Goal: Check status

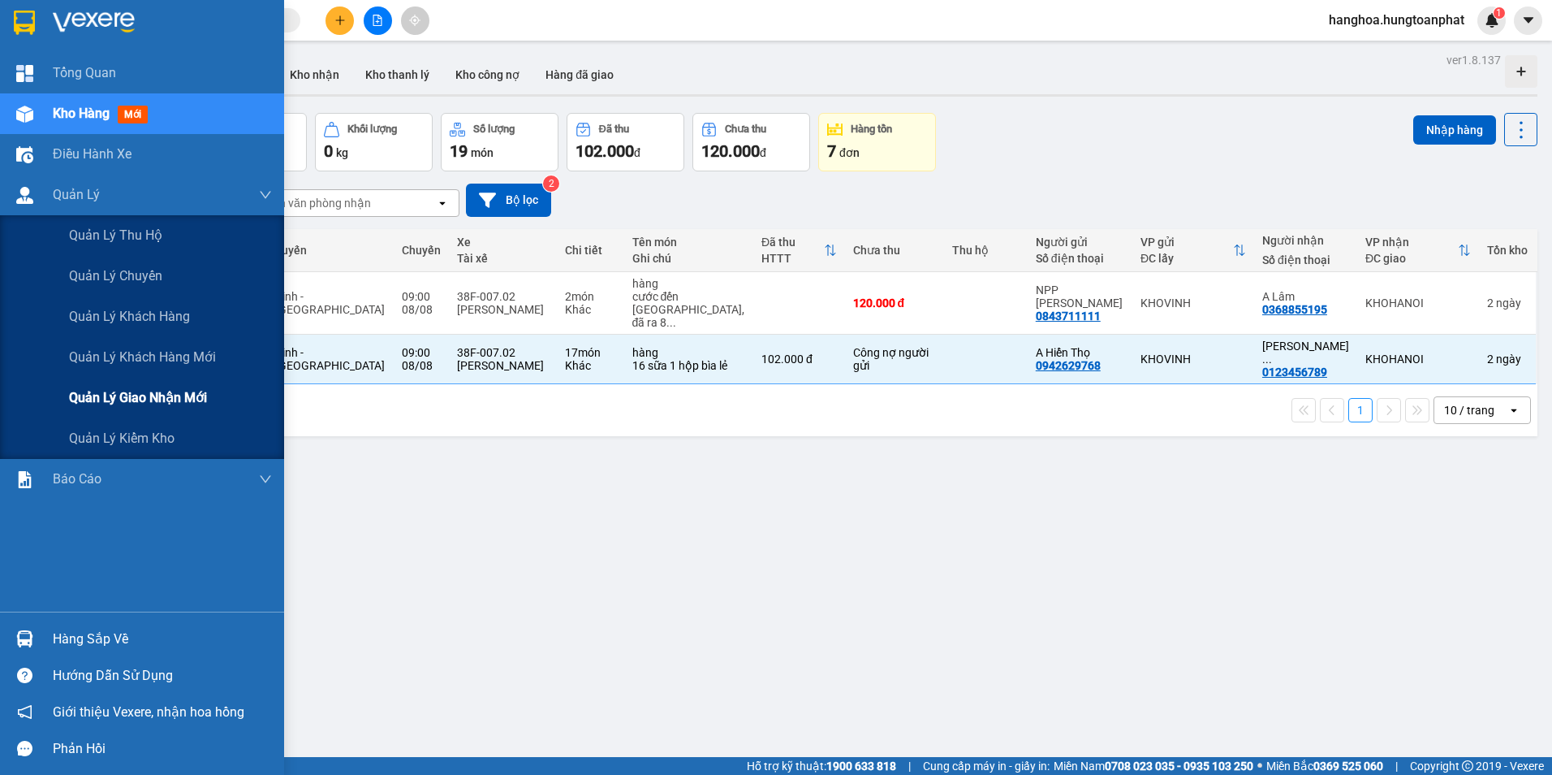
click at [132, 401] on span "Quản lý giao nhận mới" at bounding box center [138, 397] width 138 height 20
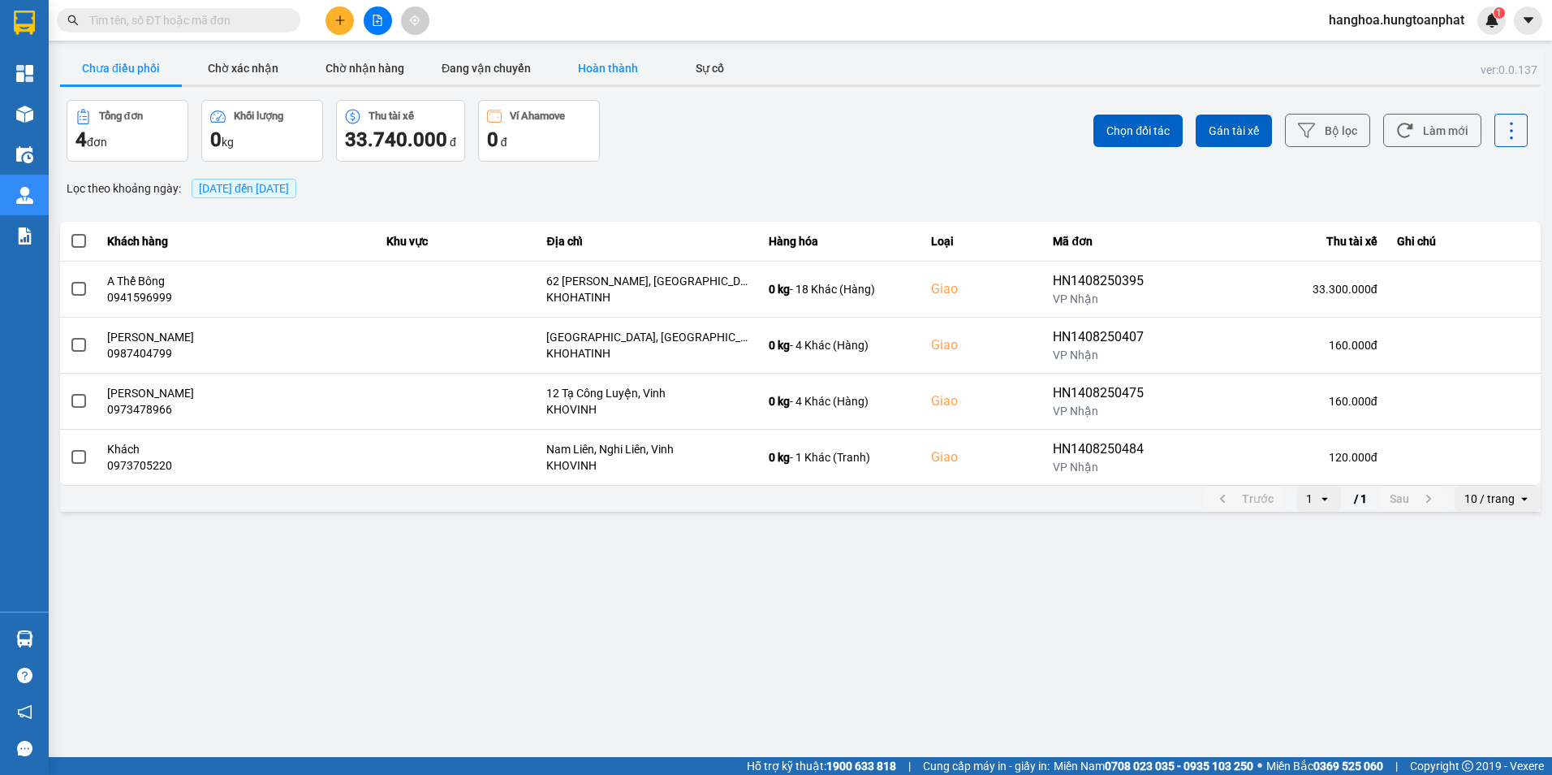
click at [592, 71] on button "Hoàn thành" at bounding box center [608, 68] width 122 height 32
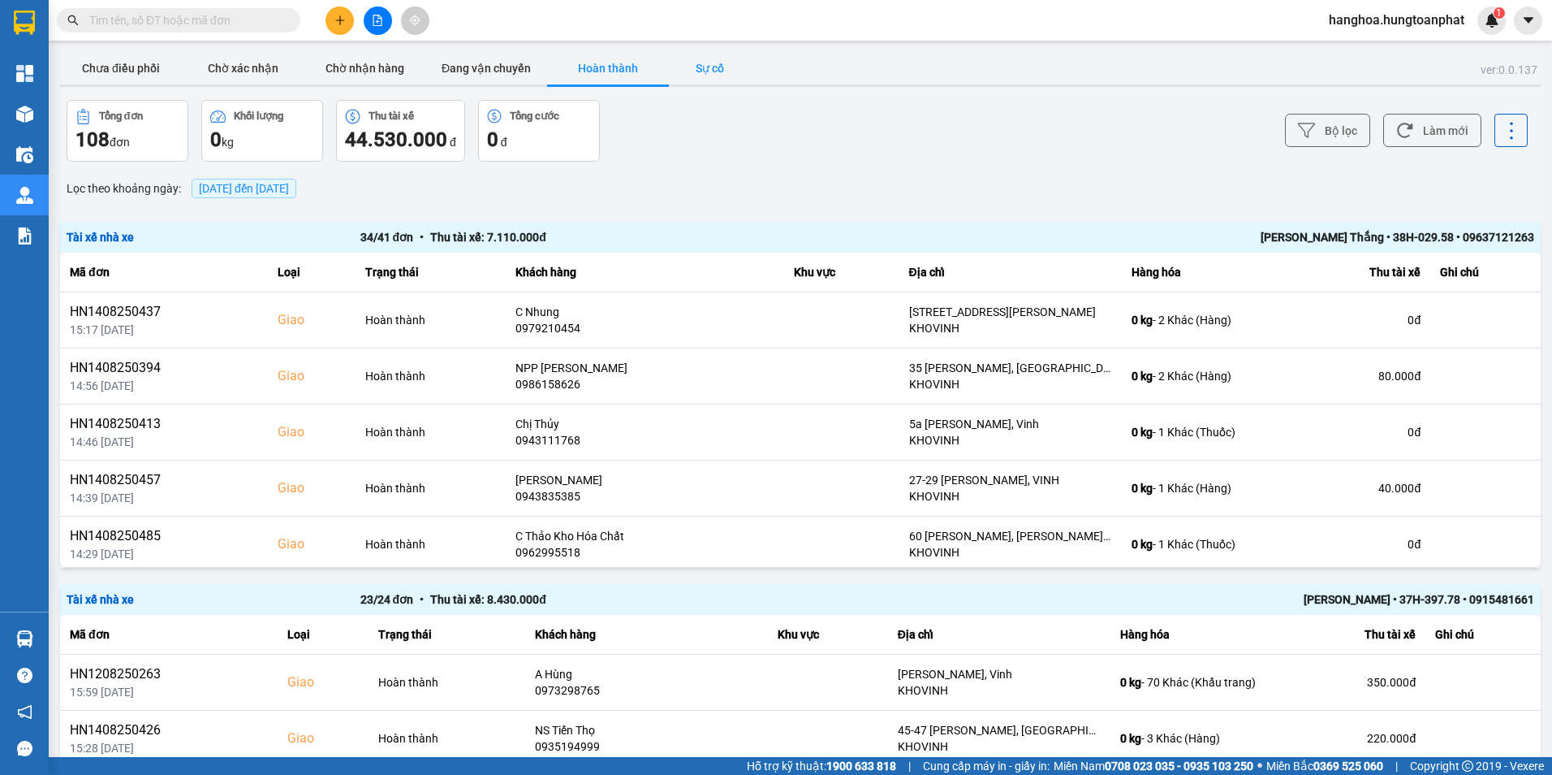
click at [710, 63] on button "Sự cố" at bounding box center [709, 68] width 81 height 32
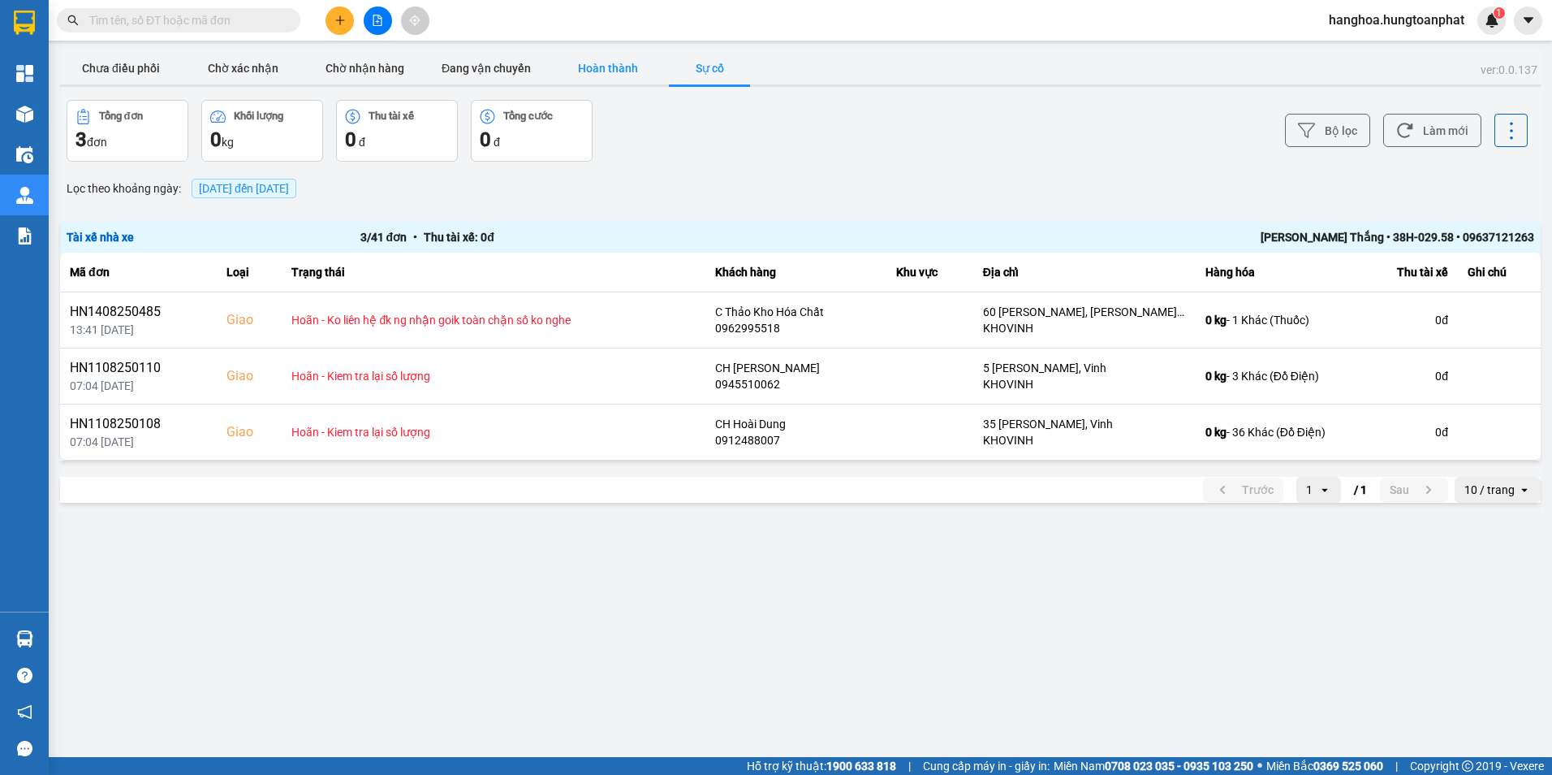
click at [620, 63] on button "Hoàn thành" at bounding box center [608, 68] width 122 height 32
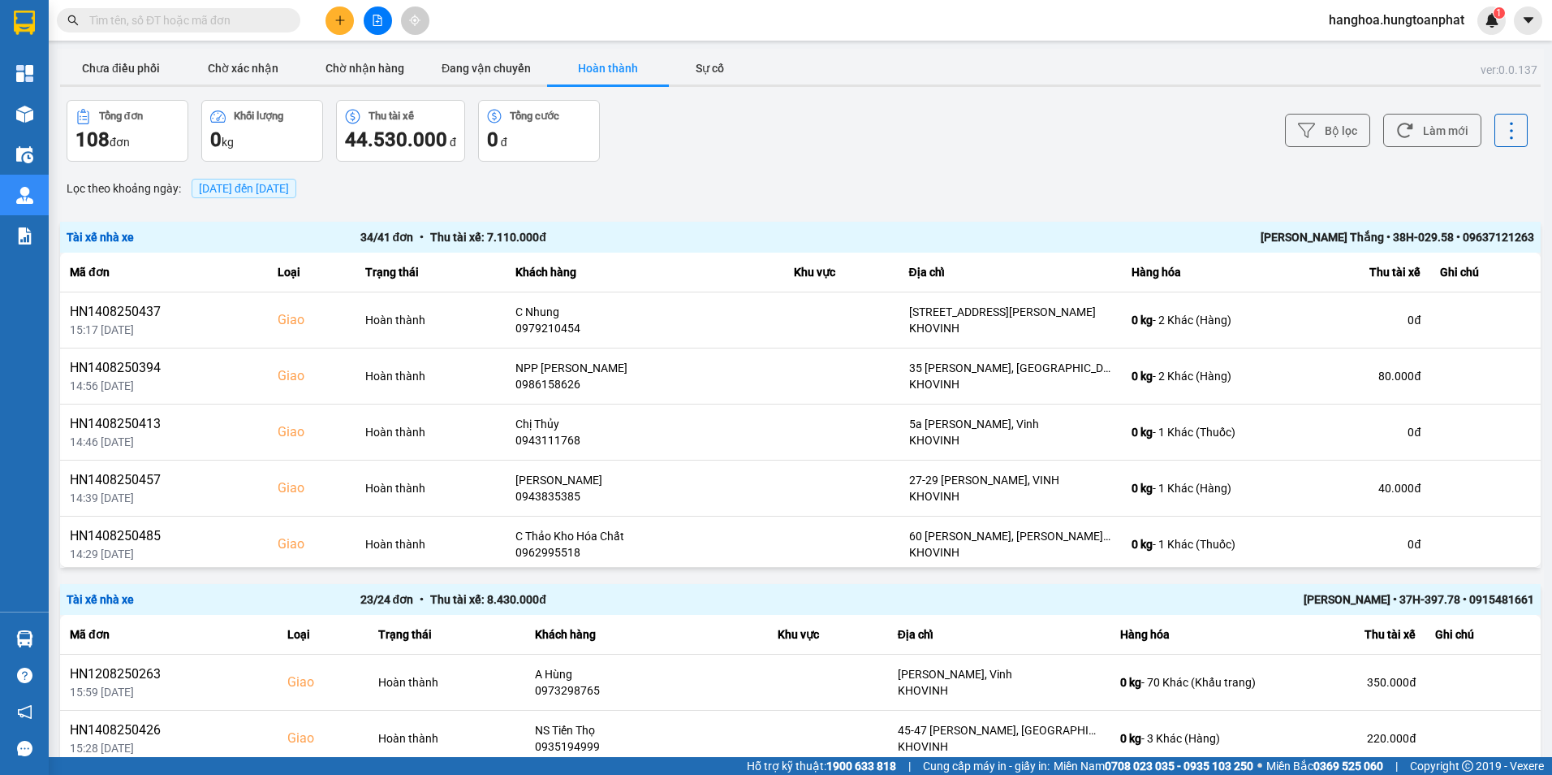
click at [1302, 193] on div "Lọc theo khoảng ngày : [DATE] đến [DATE]" at bounding box center [800, 189] width 1481 height 28
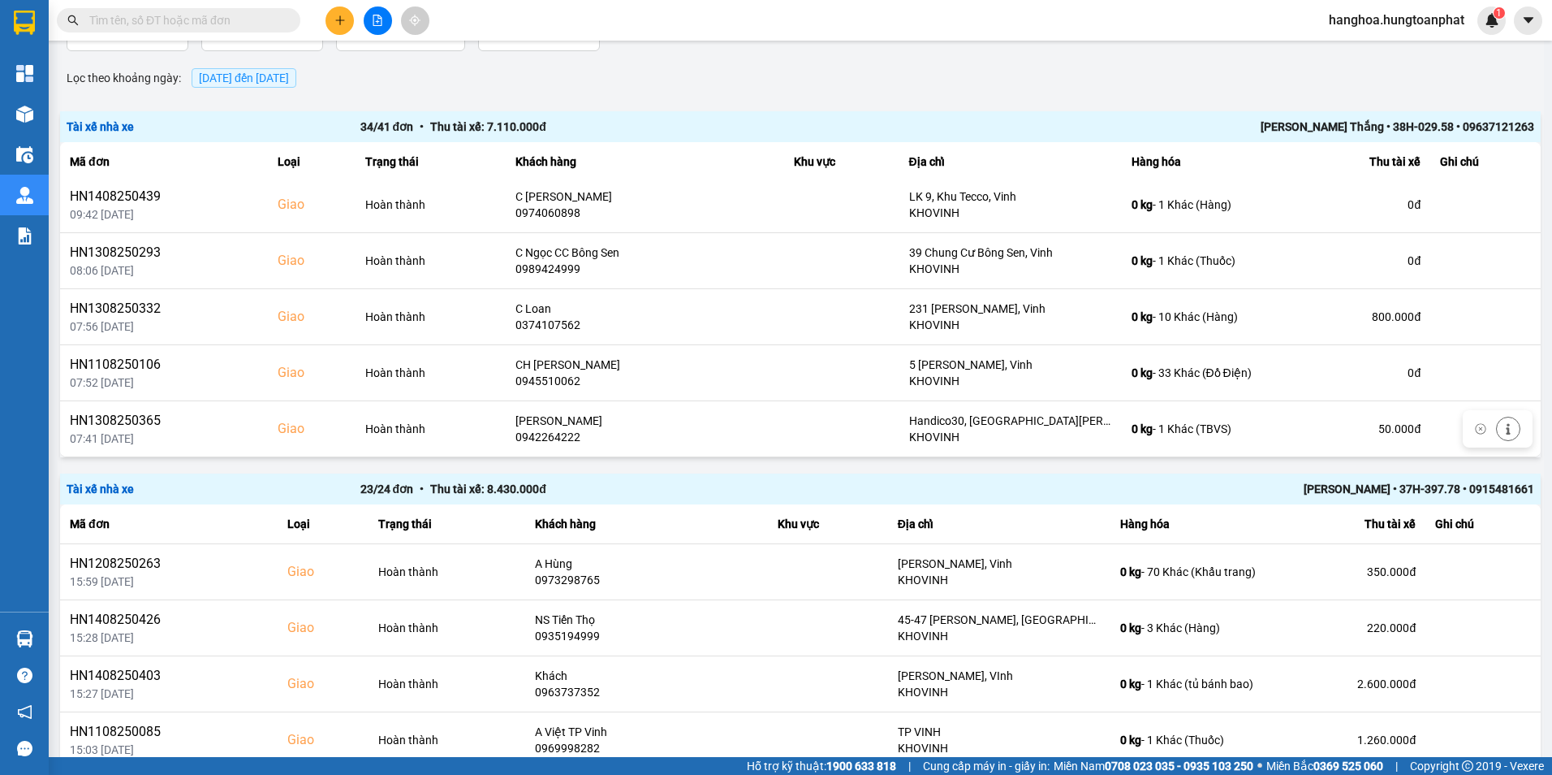
scroll to position [162, 0]
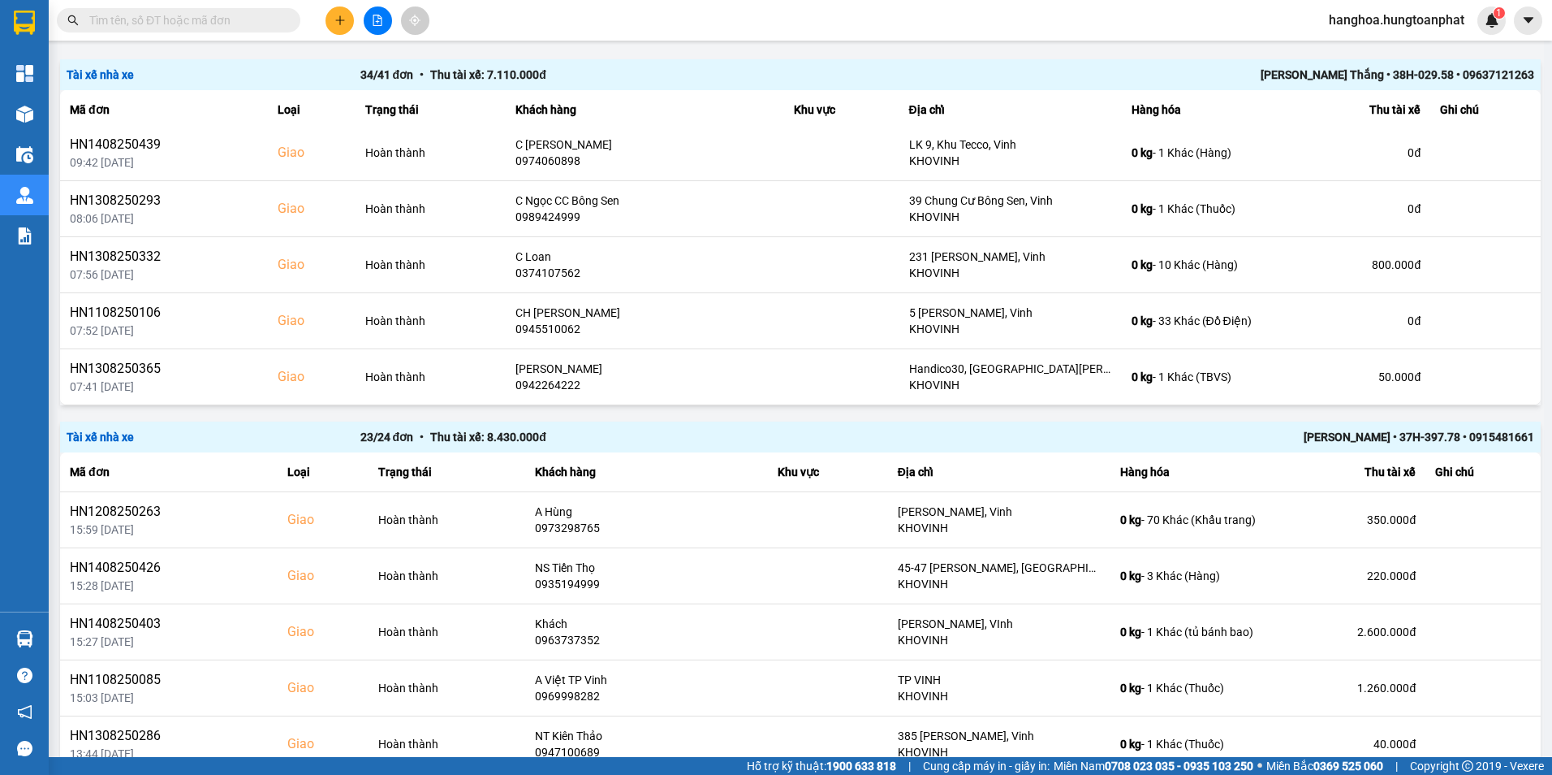
click at [733, 61] on div "Tài xế nhà xe 34 / 41 đơn • Thu tài xế: 7.110.000 đ [PERSON_NAME] • 38H-029.58 …" at bounding box center [800, 74] width 1481 height 31
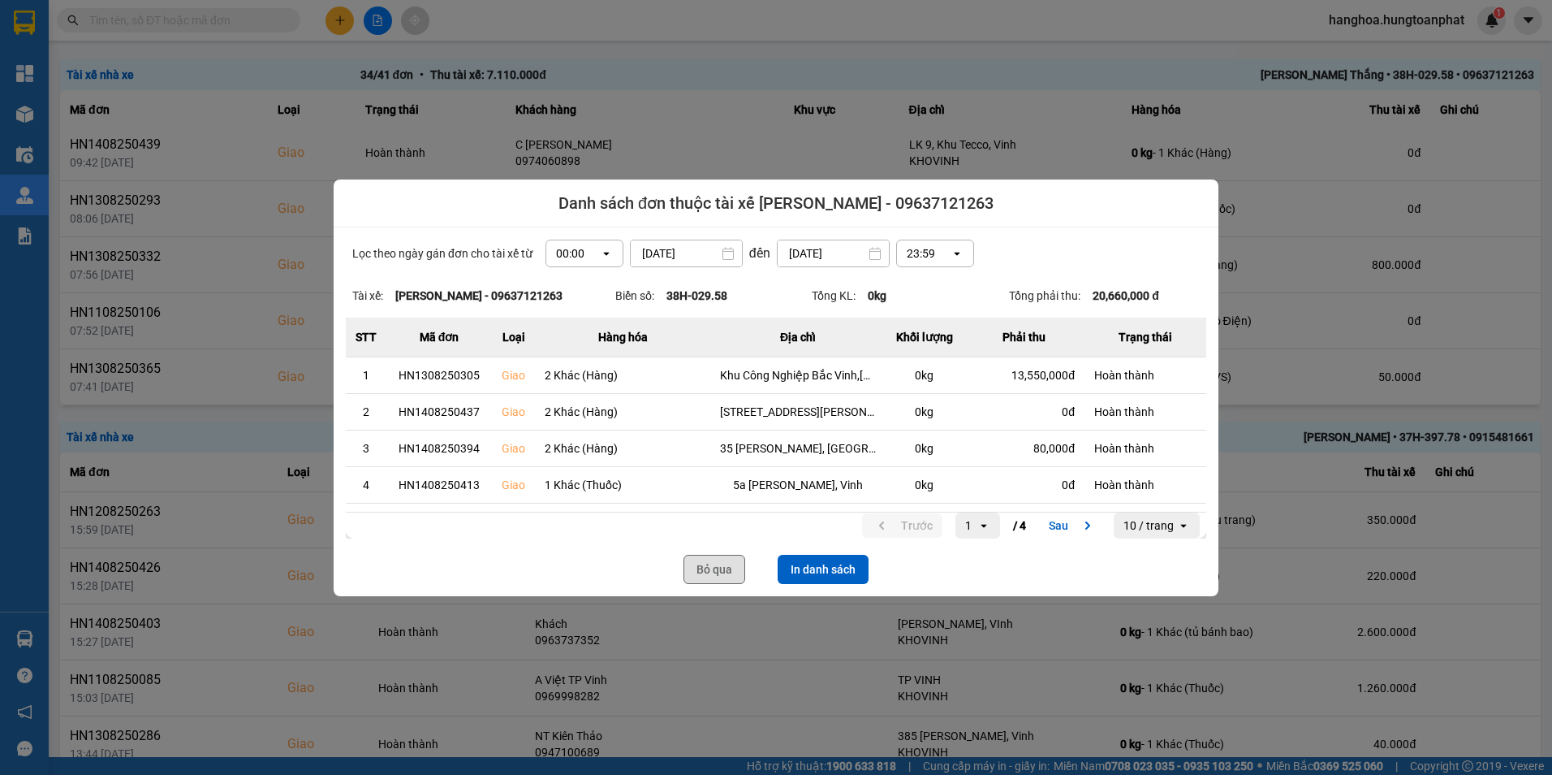
click at [713, 568] on button "Bỏ qua" at bounding box center [715, 569] width 62 height 29
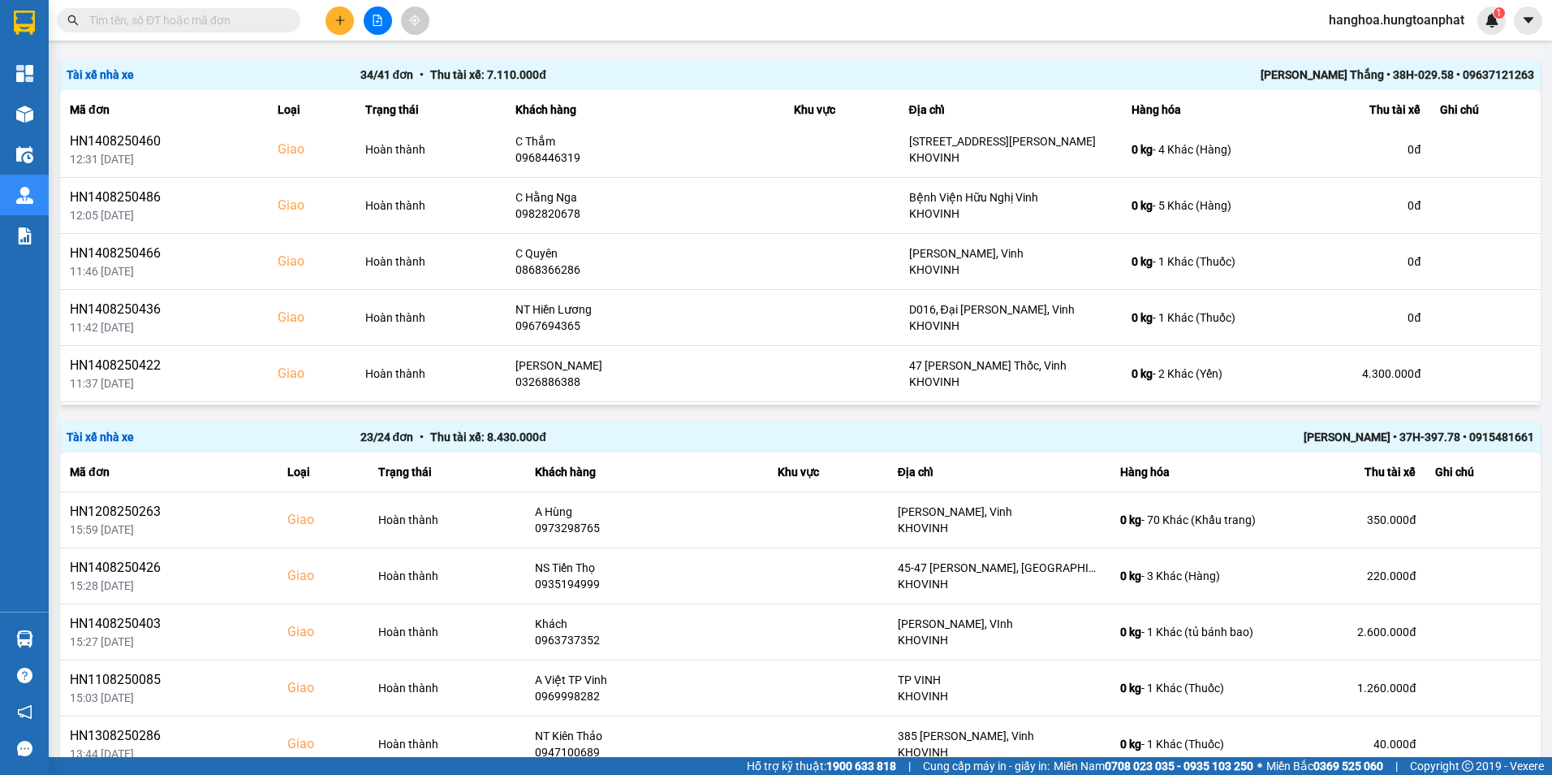
scroll to position [0, 0]
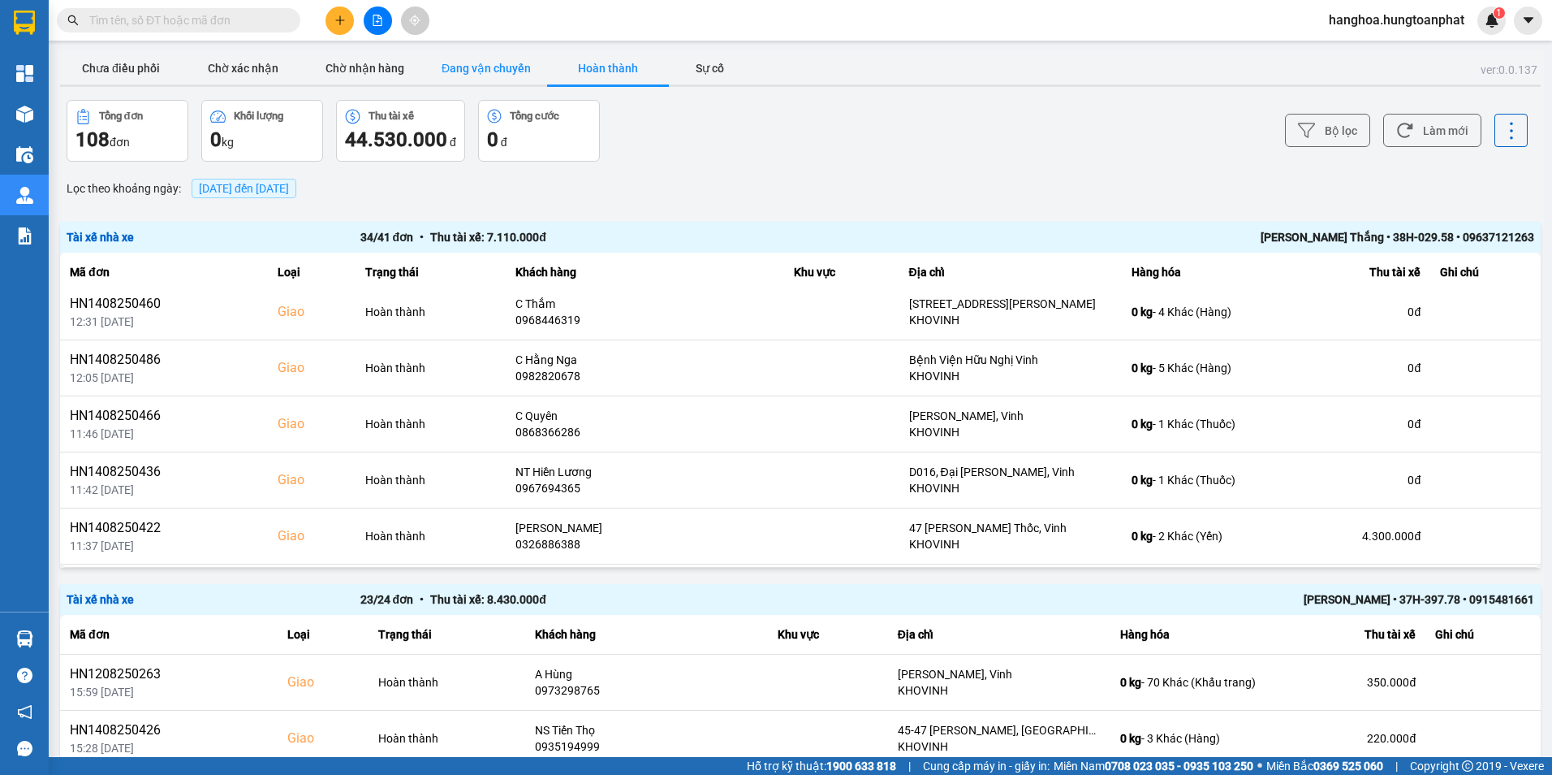
click at [484, 67] on button "Đang vận chuyển" at bounding box center [486, 68] width 122 height 32
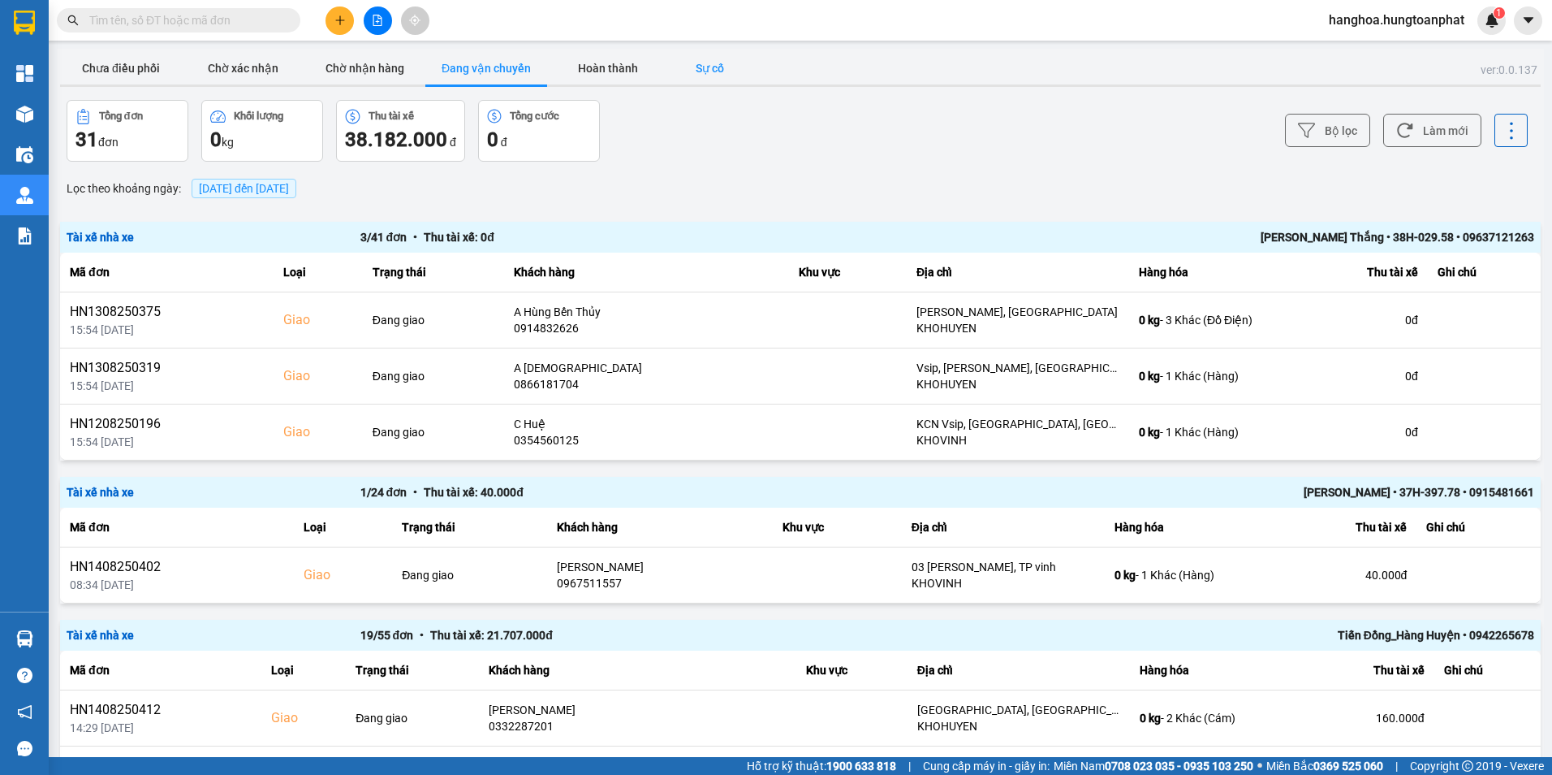
click at [704, 64] on button "Sự cố" at bounding box center [709, 68] width 81 height 32
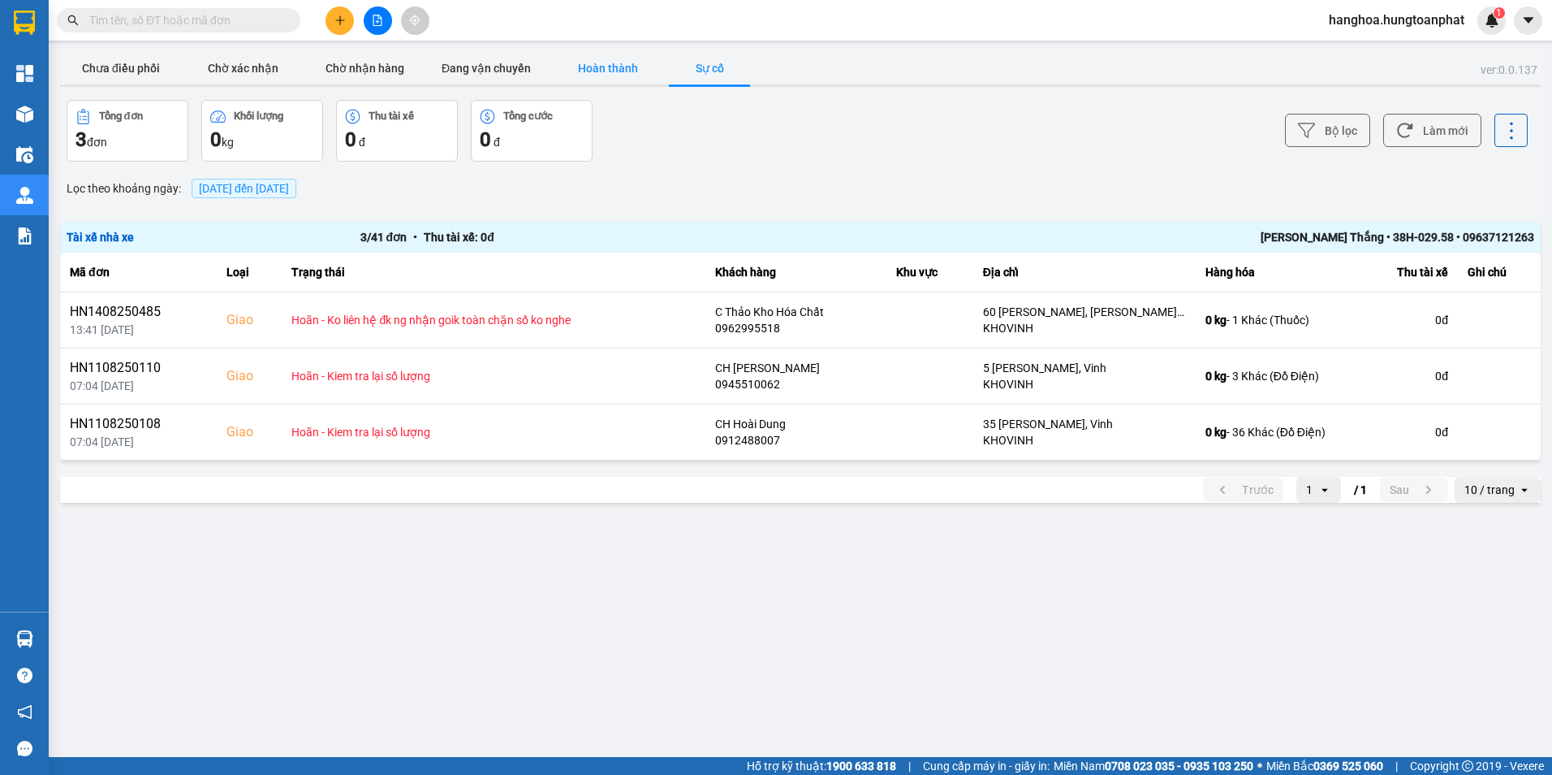
click at [602, 63] on button "Hoàn thành" at bounding box center [608, 68] width 122 height 32
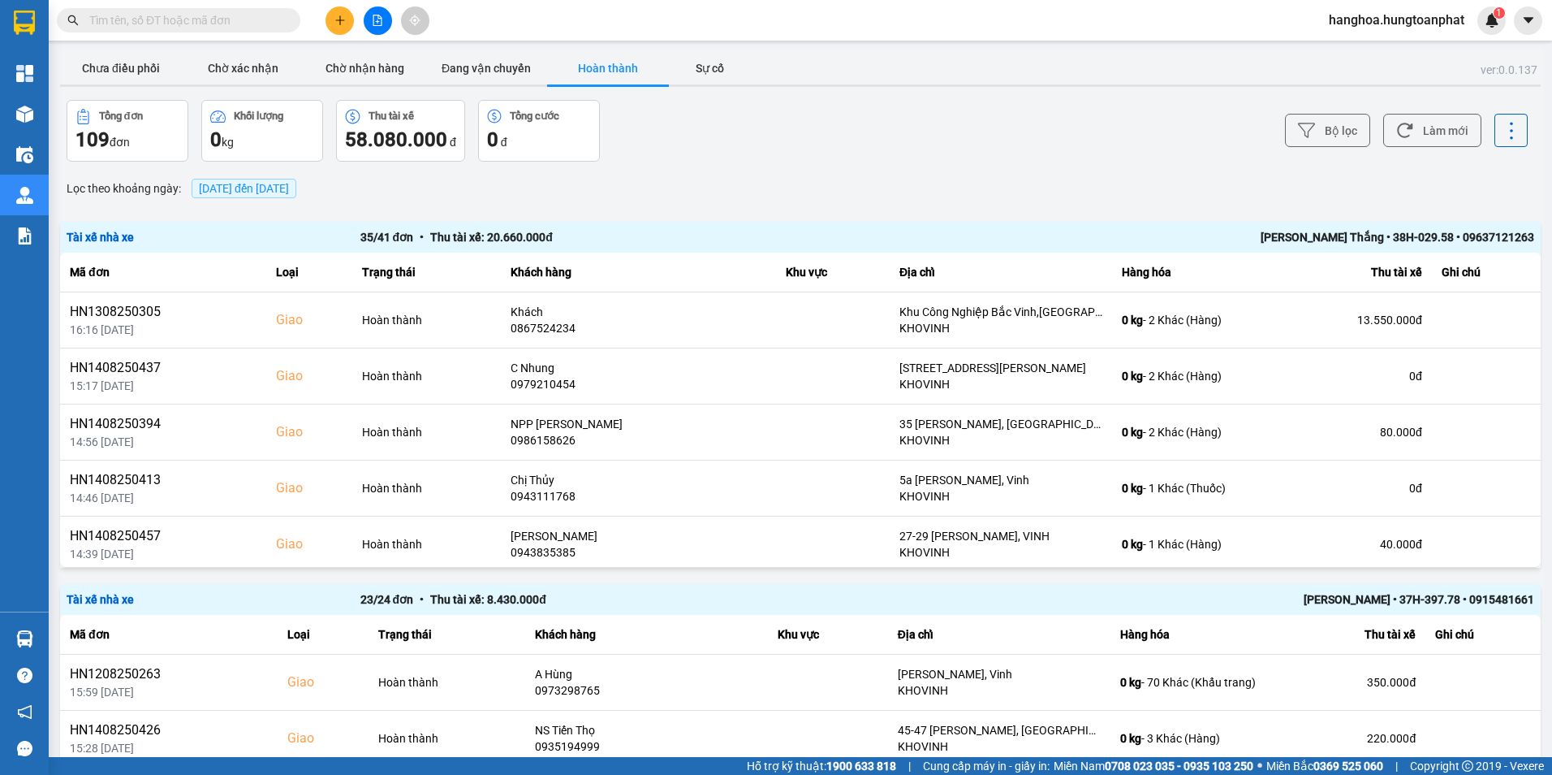
click at [607, 58] on button "Hoàn thành" at bounding box center [608, 68] width 122 height 32
click at [707, 72] on button "Sự cố" at bounding box center [709, 68] width 81 height 32
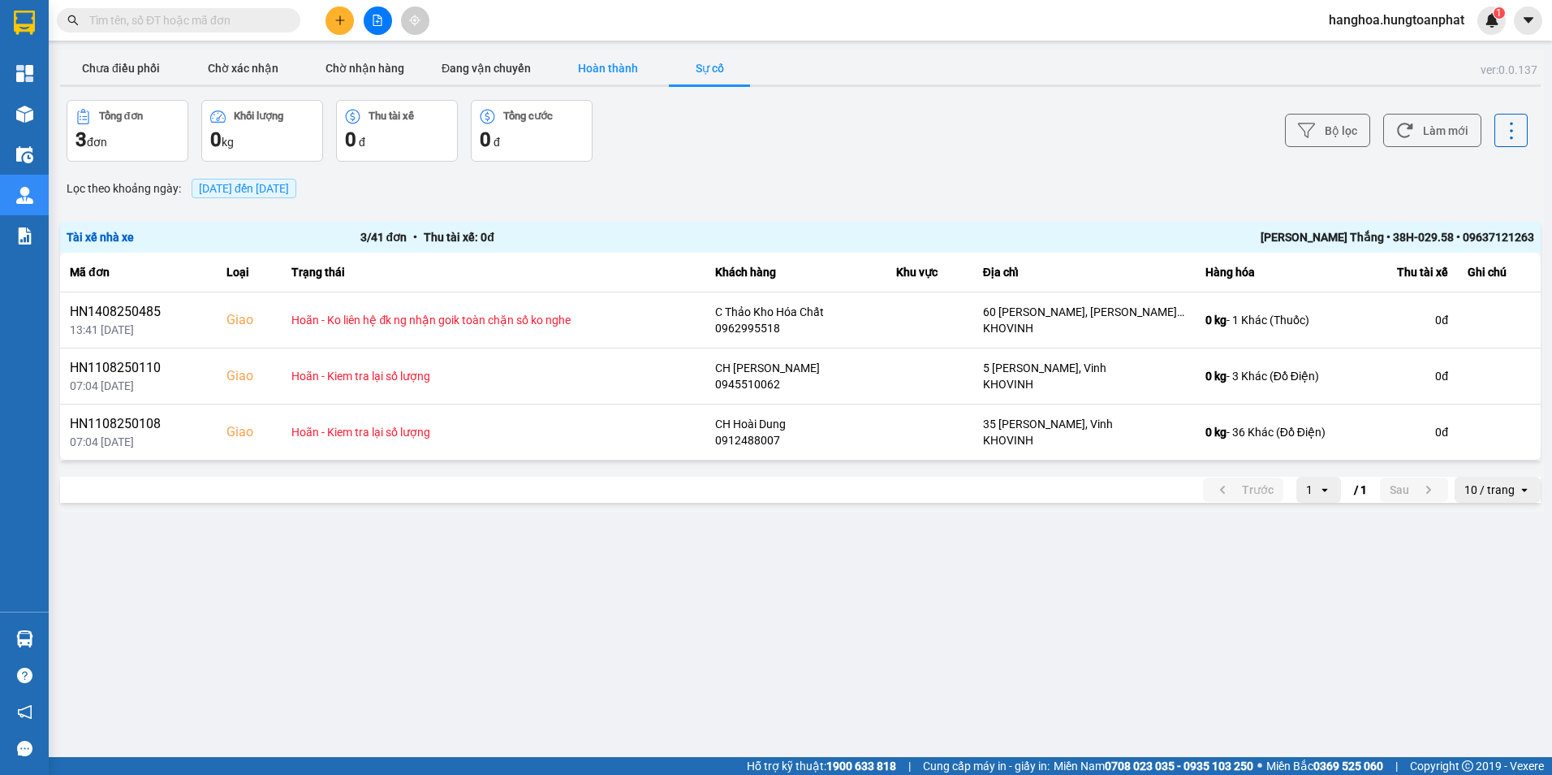
click at [629, 67] on button "Hoàn thành" at bounding box center [608, 68] width 122 height 32
